Goal: Information Seeking & Learning: Find specific page/section

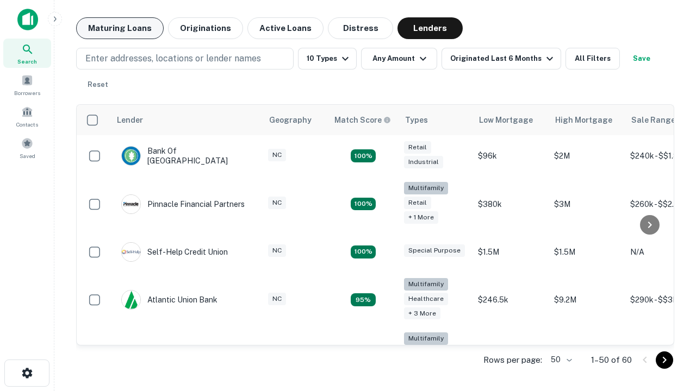
click at [120, 28] on button "Maturing Loans" at bounding box center [120, 28] width 88 height 22
